Goal: Find specific page/section: Find specific page/section

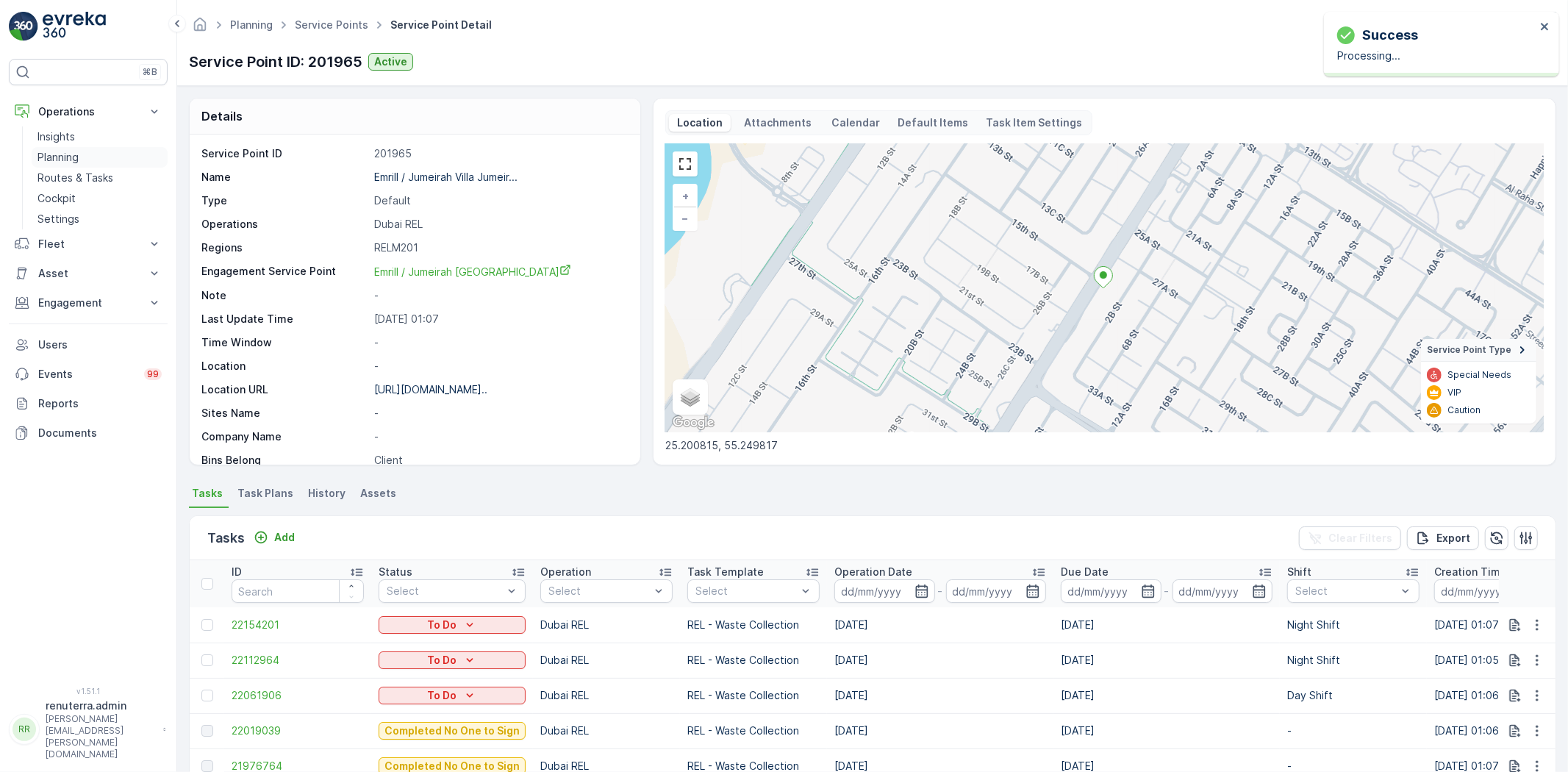
scroll to position [81, 0]
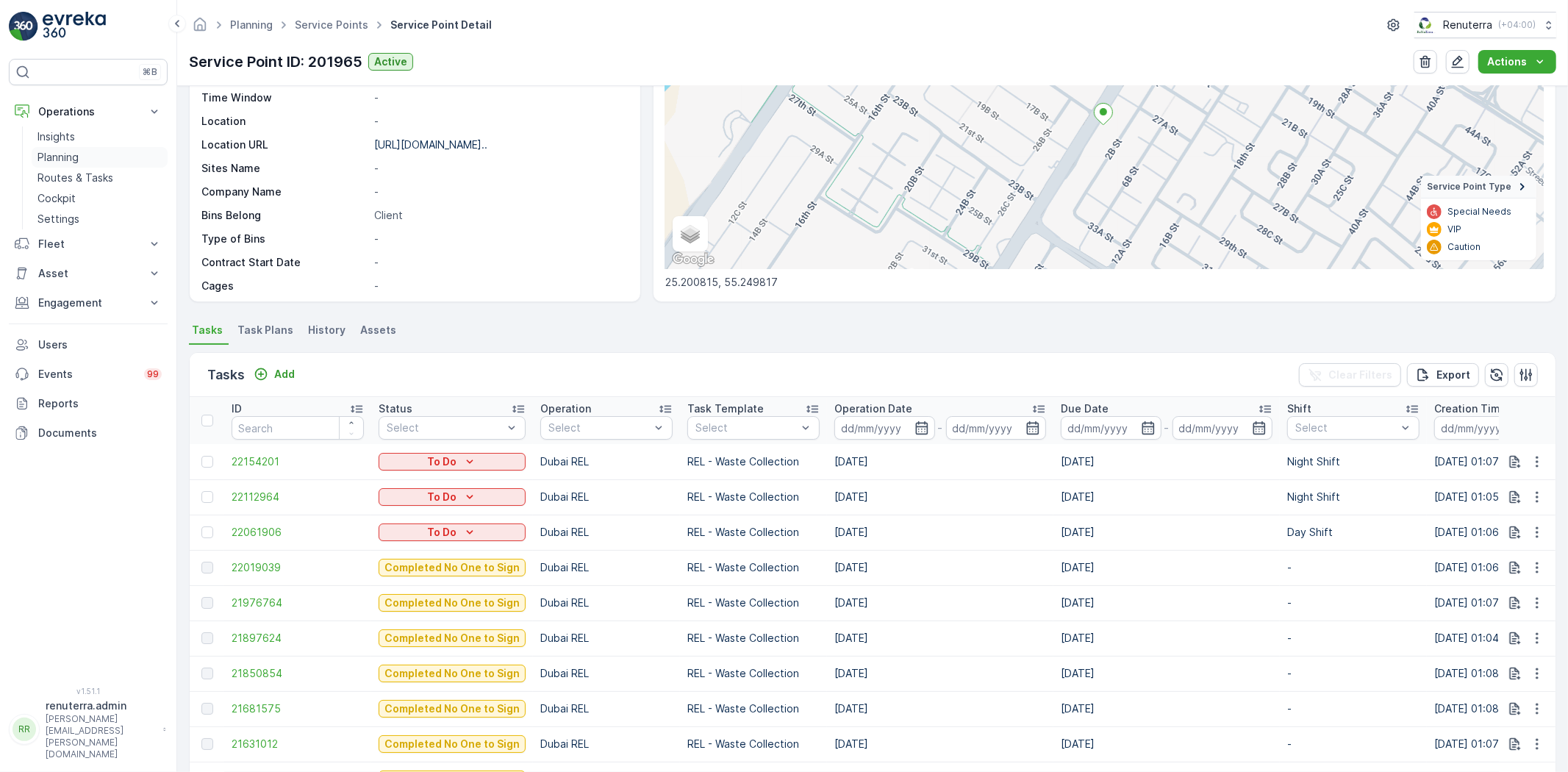
click at [79, 156] on link "Planning" at bounding box center [100, 157] width 136 height 21
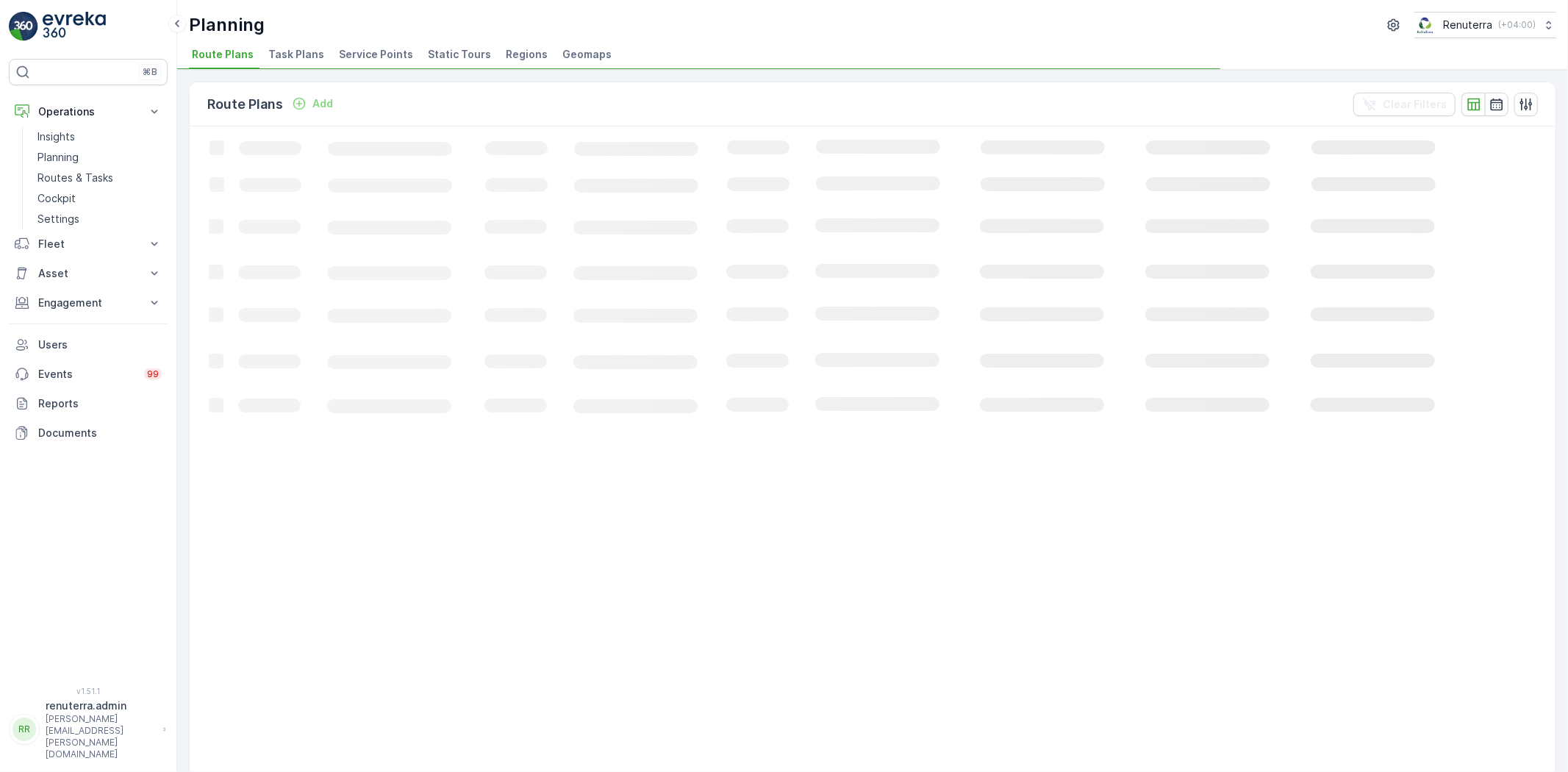
click at [378, 61] on span "Service Points" at bounding box center [376, 54] width 74 height 15
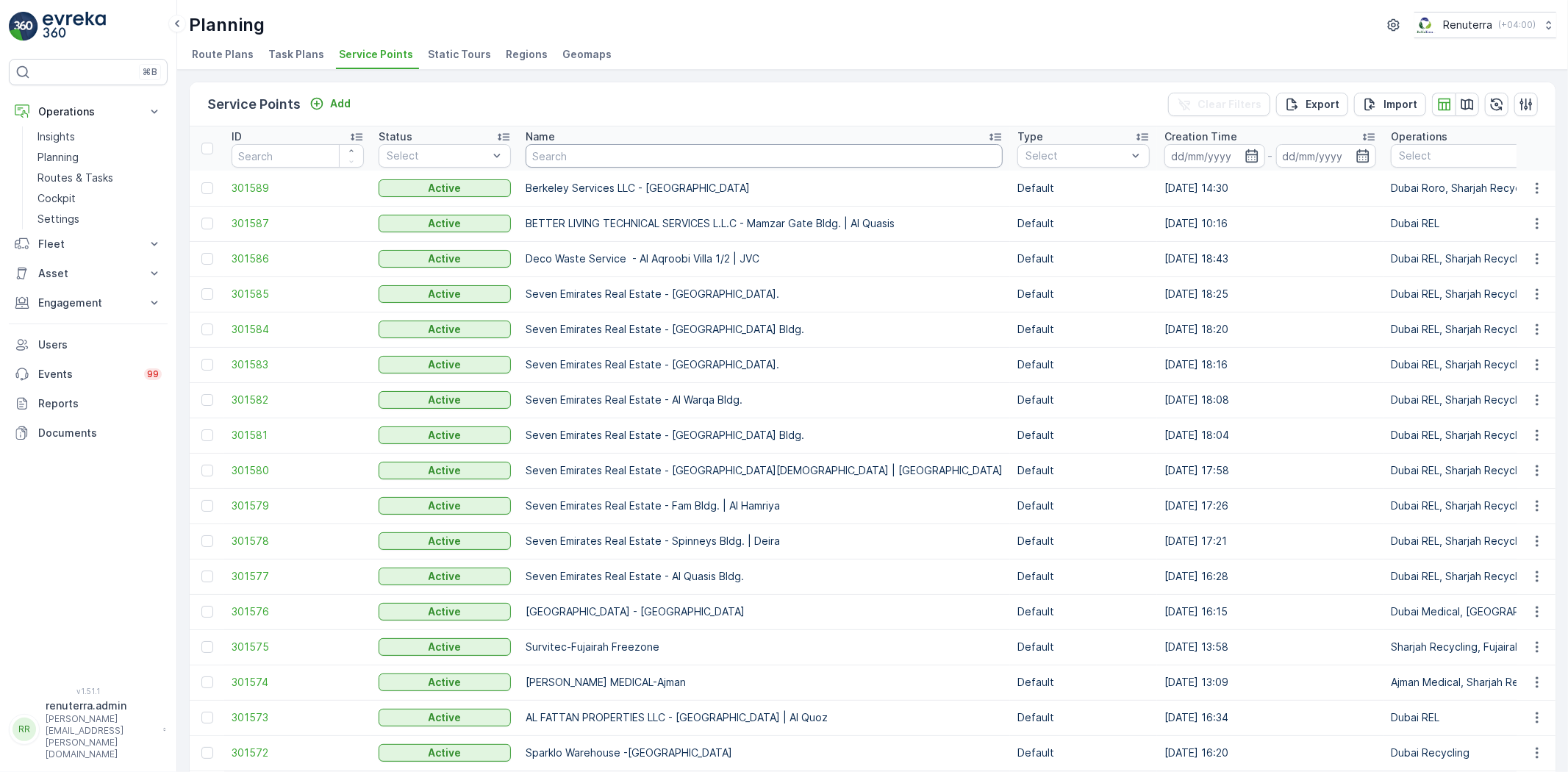
click at [618, 159] on input "text" at bounding box center [764, 156] width 477 height 24
type input "un"
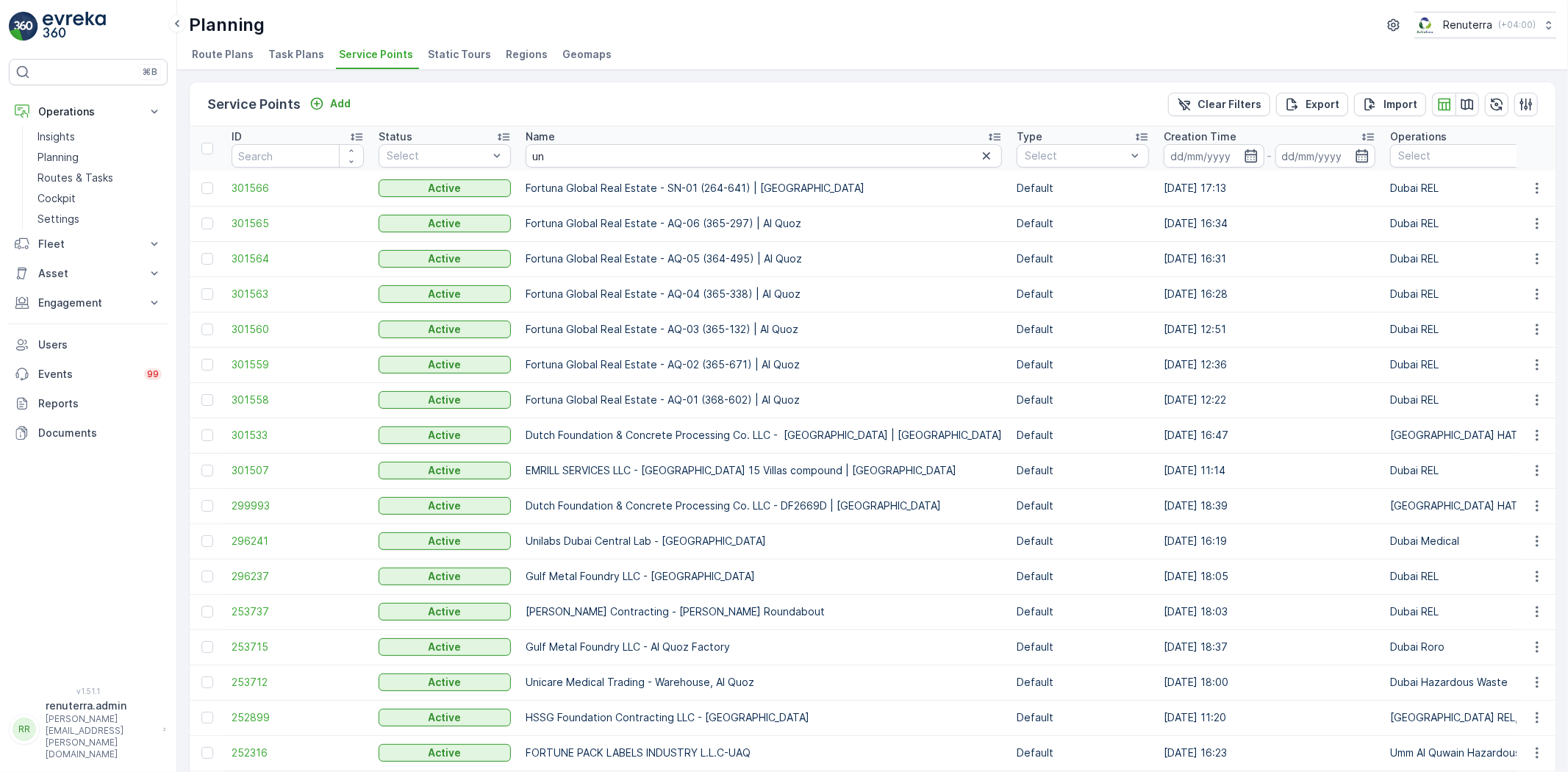
click at [611, 156] on input "un" at bounding box center [763, 156] width 476 height 24
type input "ultimate"
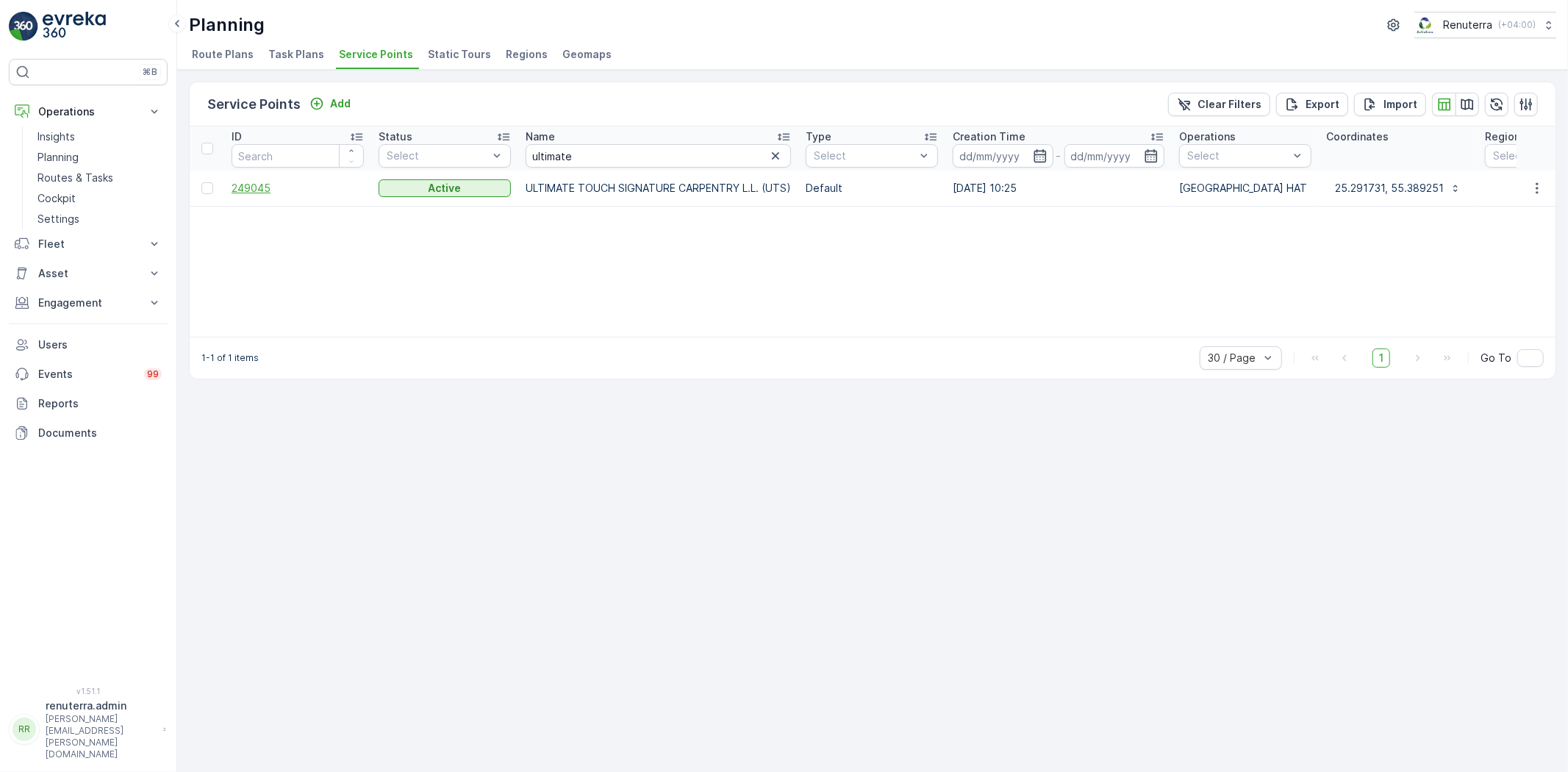
click at [245, 192] on span "249045" at bounding box center [297, 188] width 132 height 15
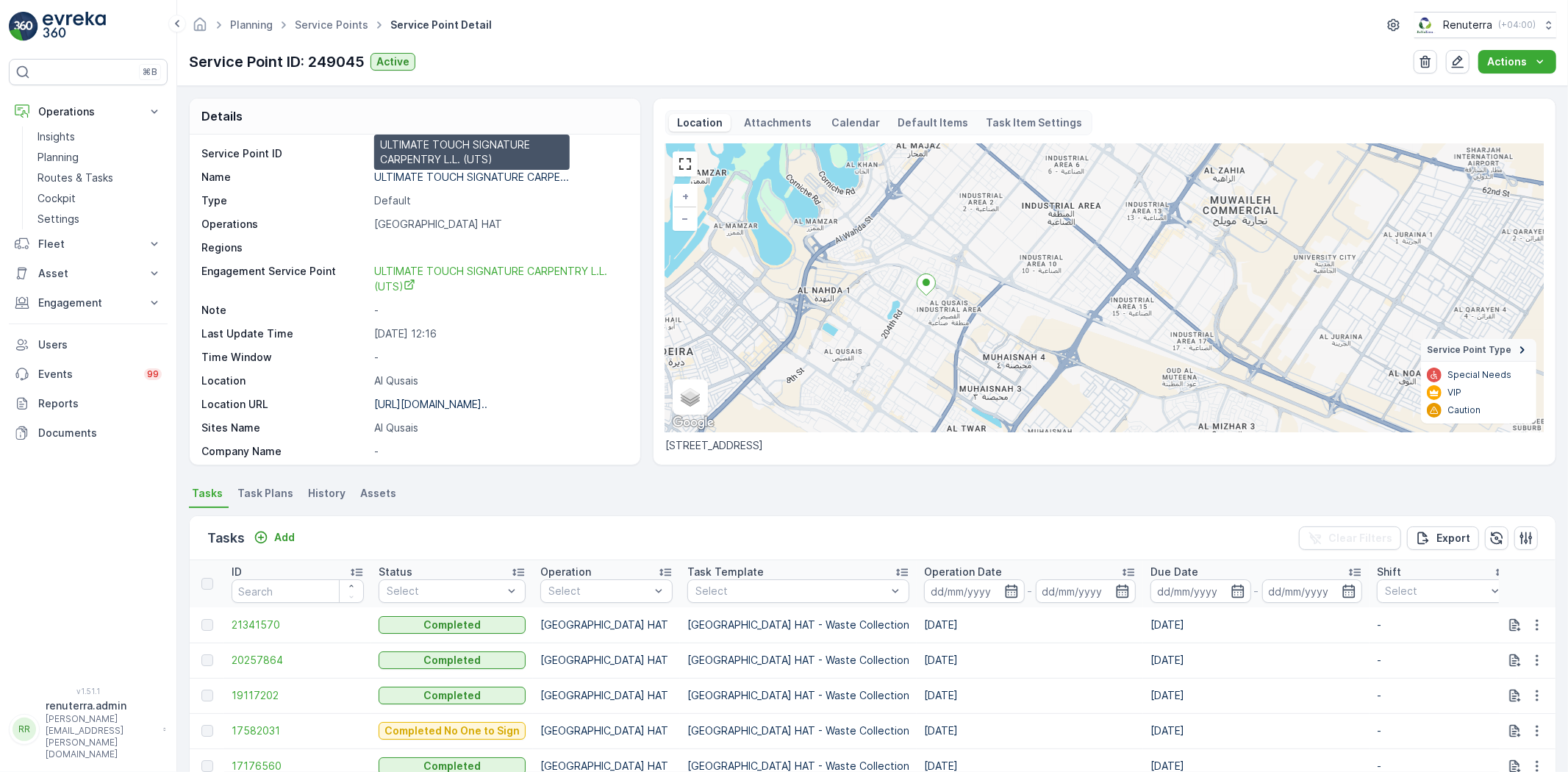
click at [445, 180] on p "ULTIMATE TOUCH SIGNATURE CARPE..." at bounding box center [471, 177] width 195 height 12
click at [237, 623] on span "21341570" at bounding box center [297, 625] width 132 height 15
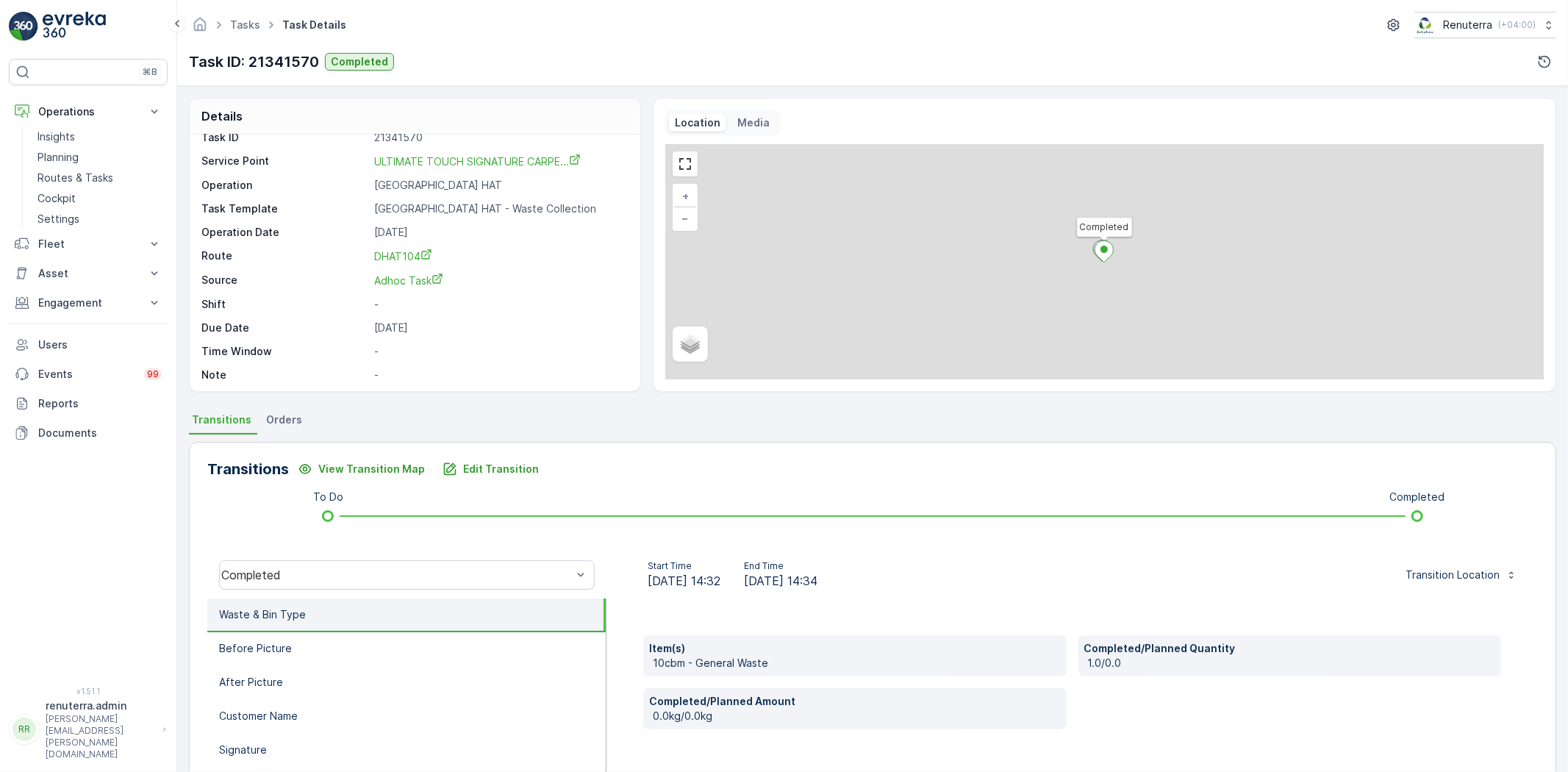
scroll to position [20, 0]
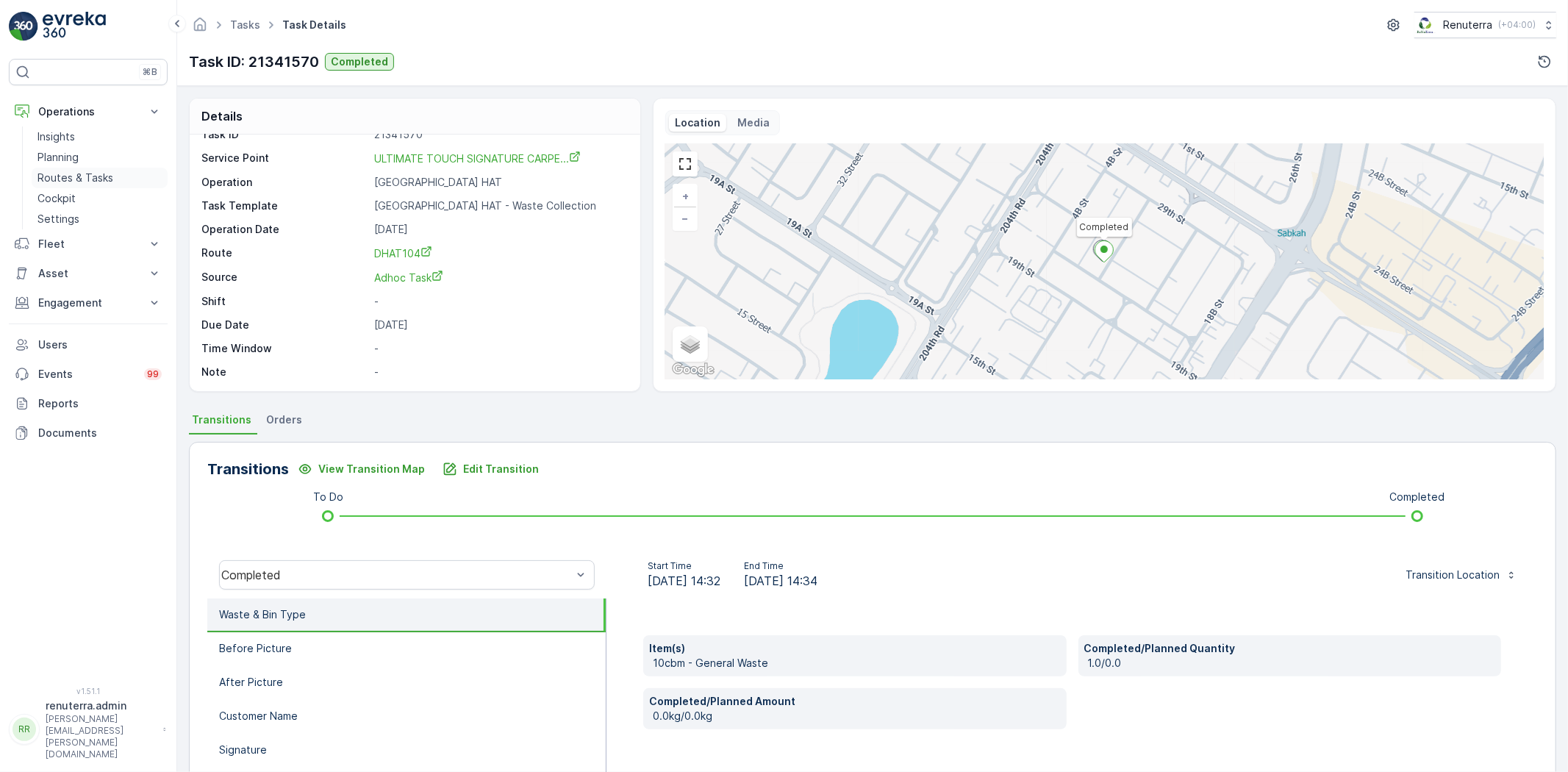
click at [53, 177] on p "Routes & Tasks" at bounding box center [75, 177] width 76 height 15
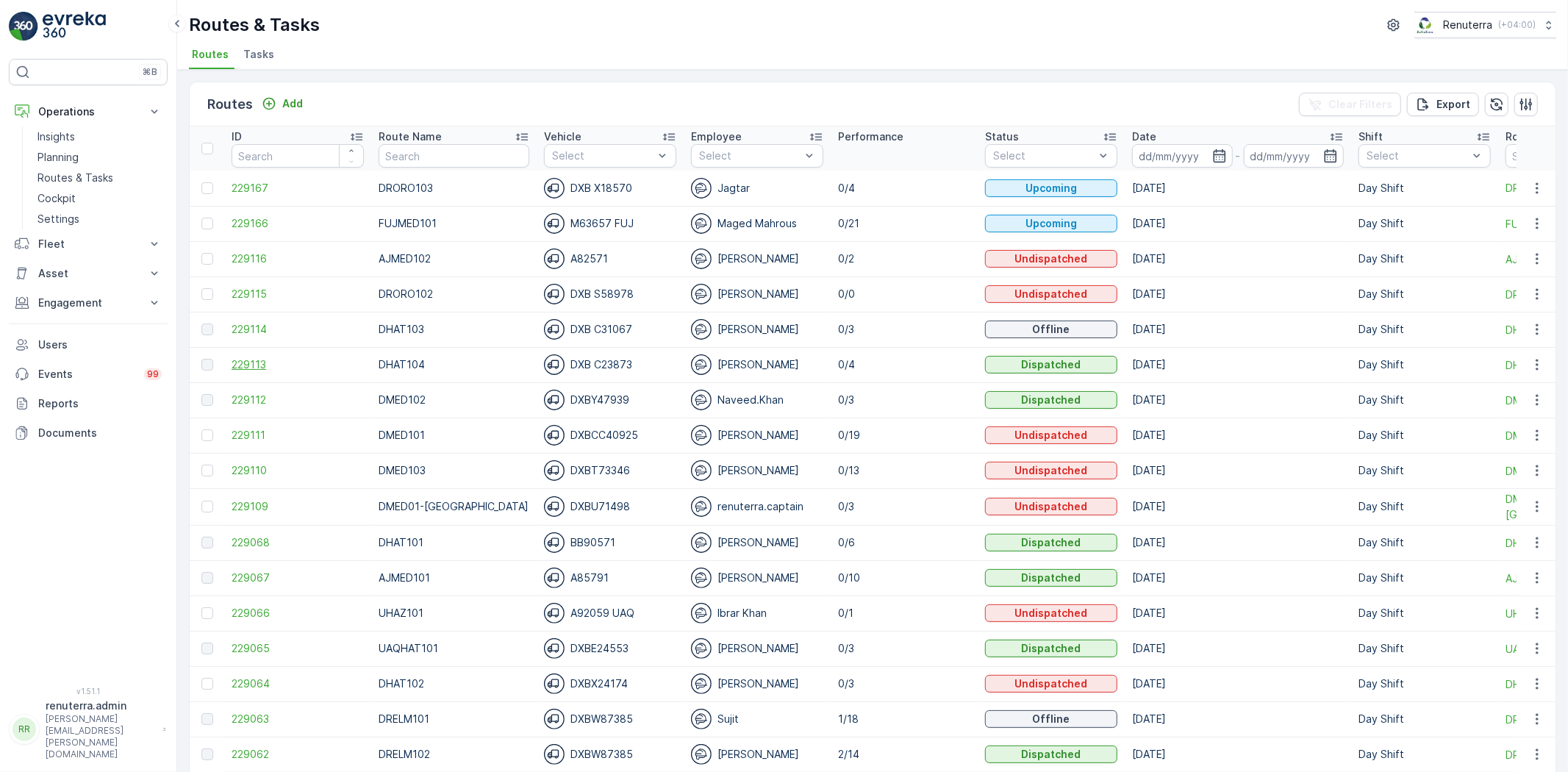
click at [243, 362] on span "229113" at bounding box center [297, 365] width 132 height 15
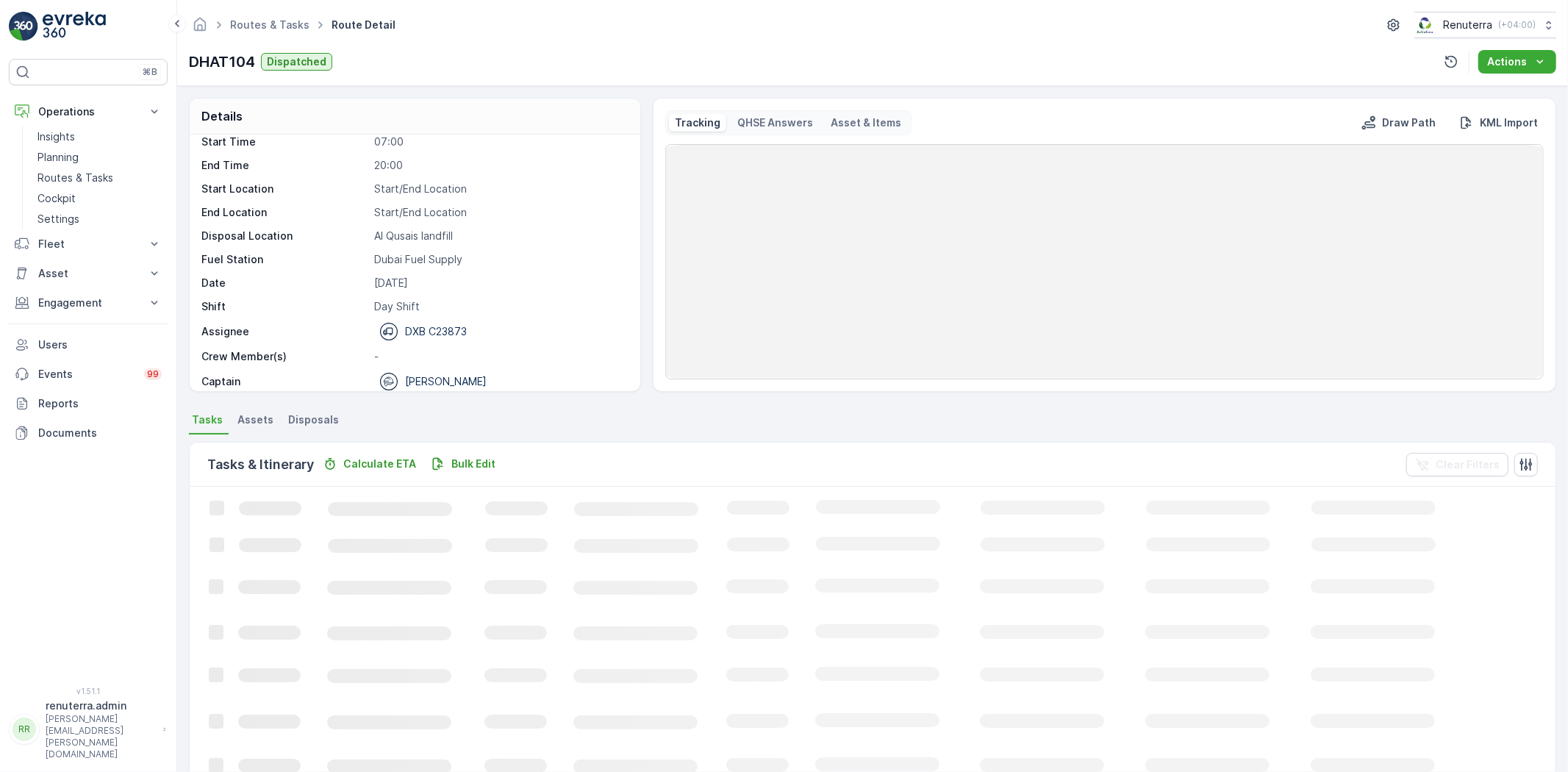
scroll to position [46, 0]
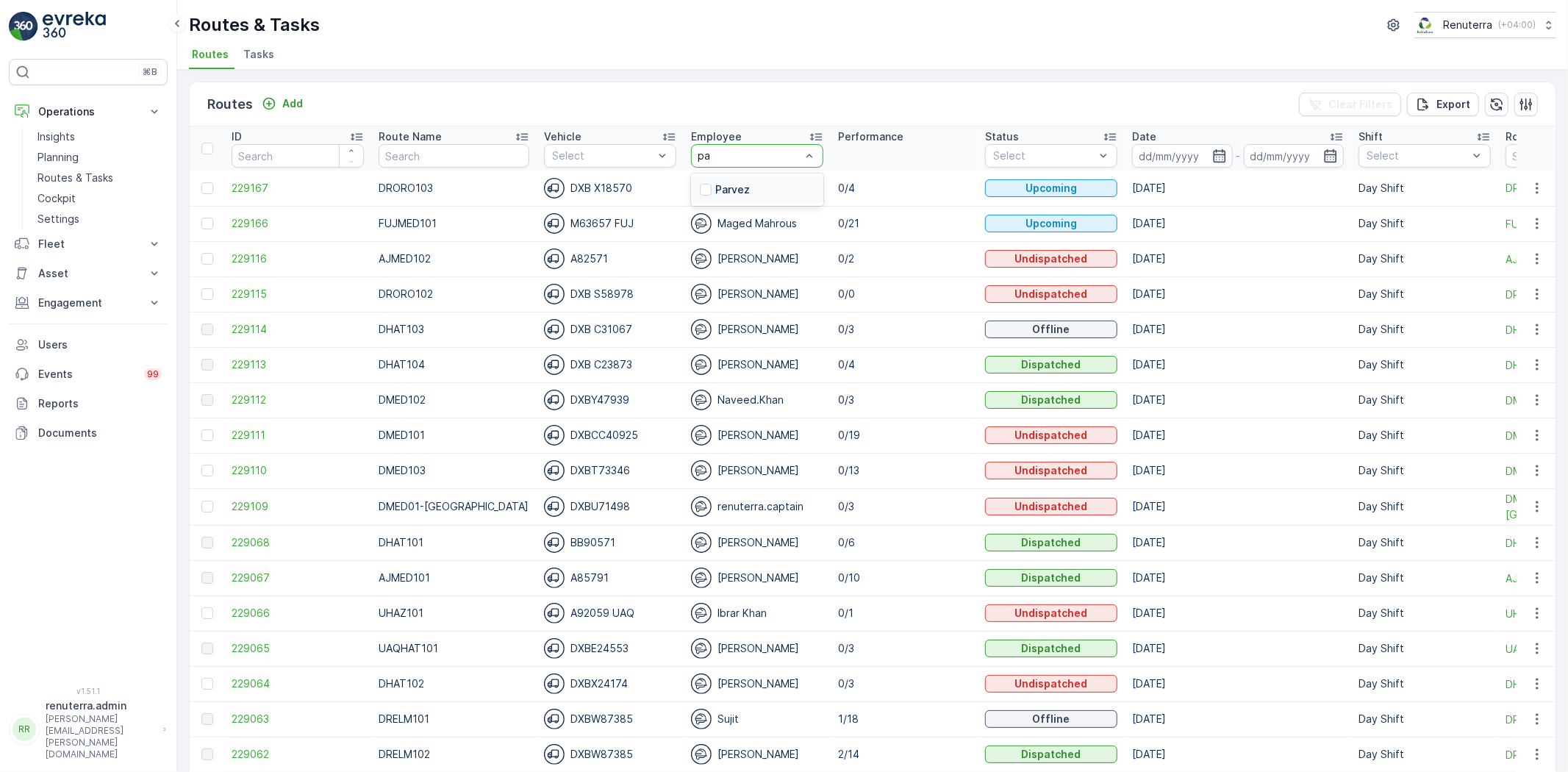
type input "par"
click at [733, 184] on div "Parvez" at bounding box center [757, 190] width 132 height 26
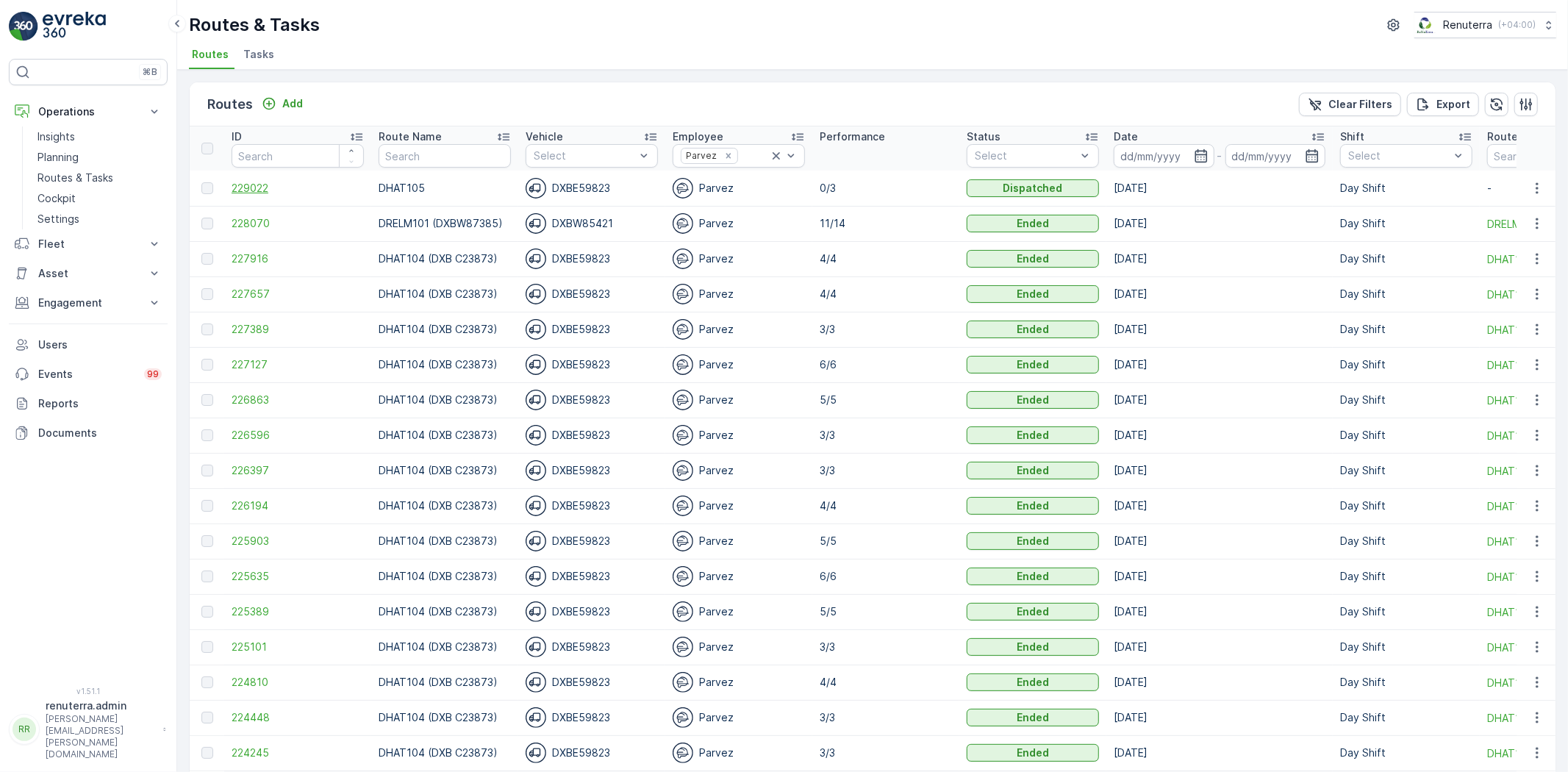
click at [239, 187] on span "229022" at bounding box center [297, 188] width 132 height 15
